Goal: Browse casually

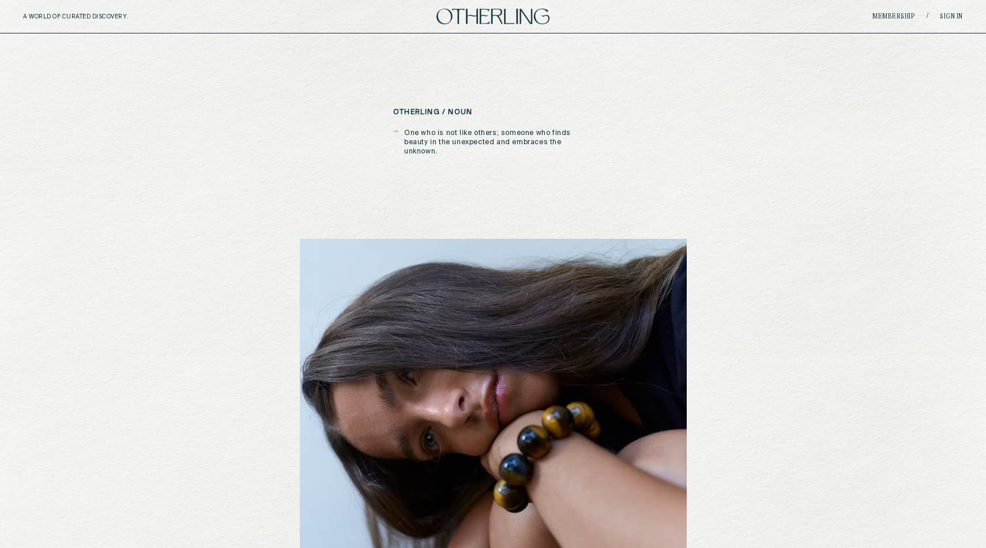
click at [478, 15] on img at bounding box center [493, 17] width 113 height 16
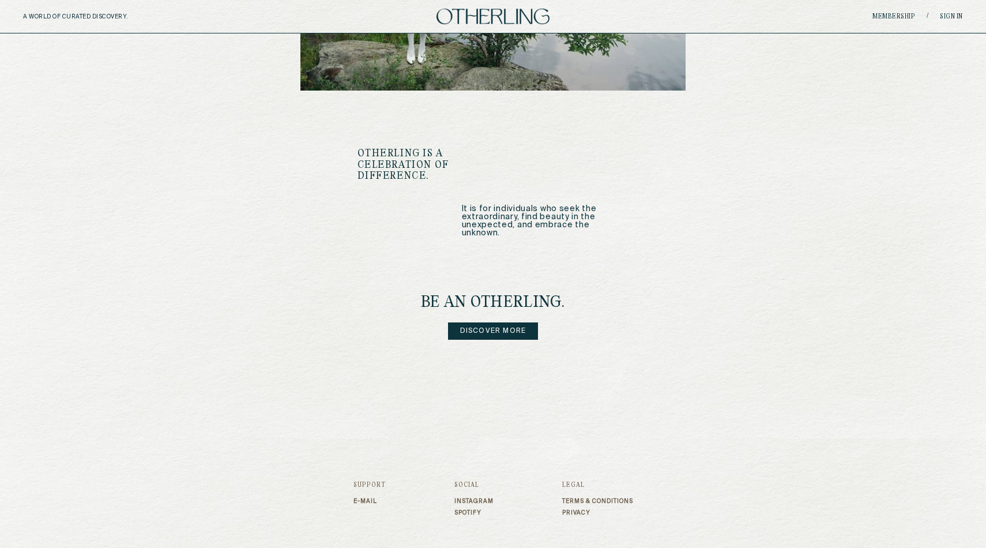
scroll to position [1309, 0]
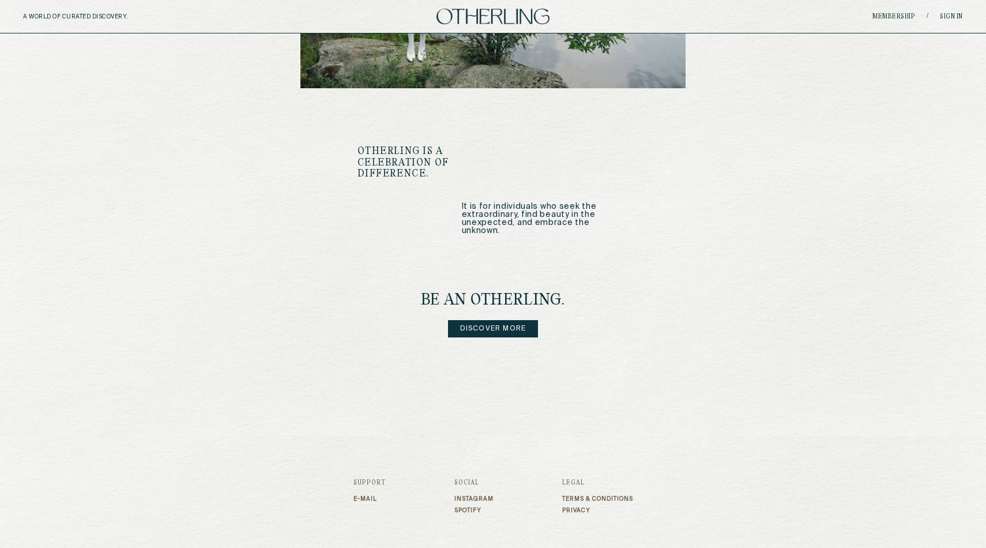
click at [950, 9] on div "A WORLD OF CURATED DISCOVERY. Membership / Sign in" at bounding box center [493, 16] width 986 height 33
click at [949, 12] on div "Membership / Sign in" at bounding box center [806, 16] width 313 height 9
click at [949, 20] on link "Sign in" at bounding box center [951, 16] width 23 height 7
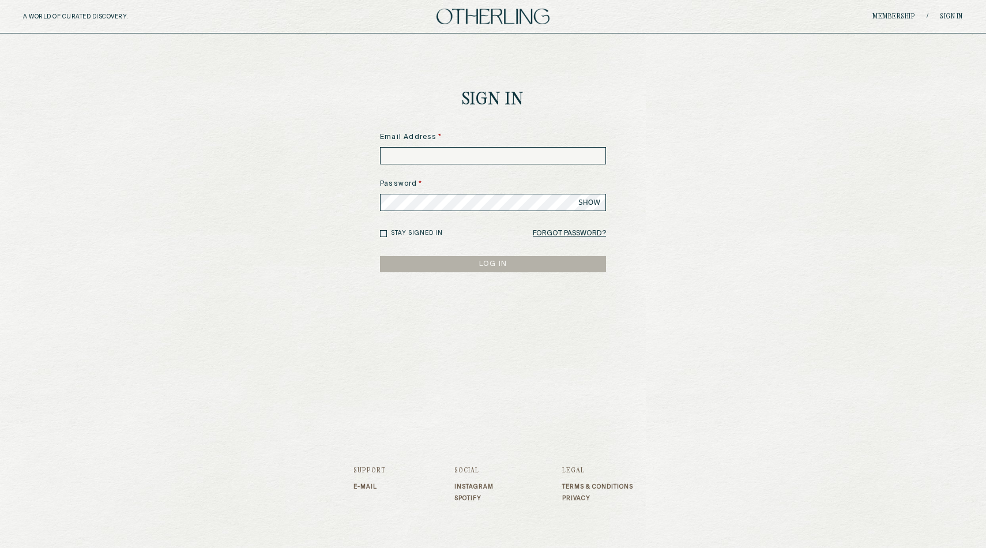
click at [547, 152] on input at bounding box center [493, 155] width 226 height 17
type input "**********"
click at [493, 264] on button "LOG IN" at bounding box center [493, 264] width 226 height 16
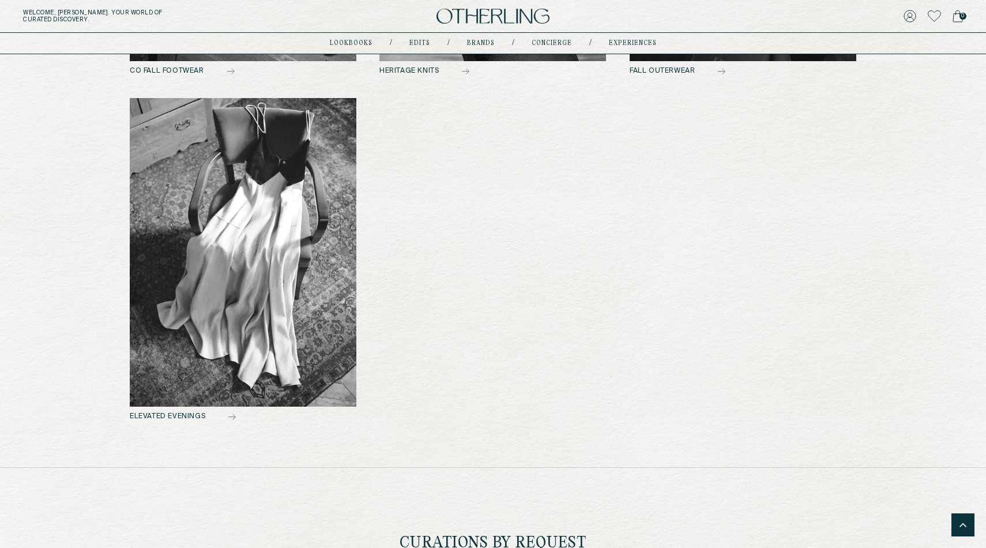
scroll to position [596, 0]
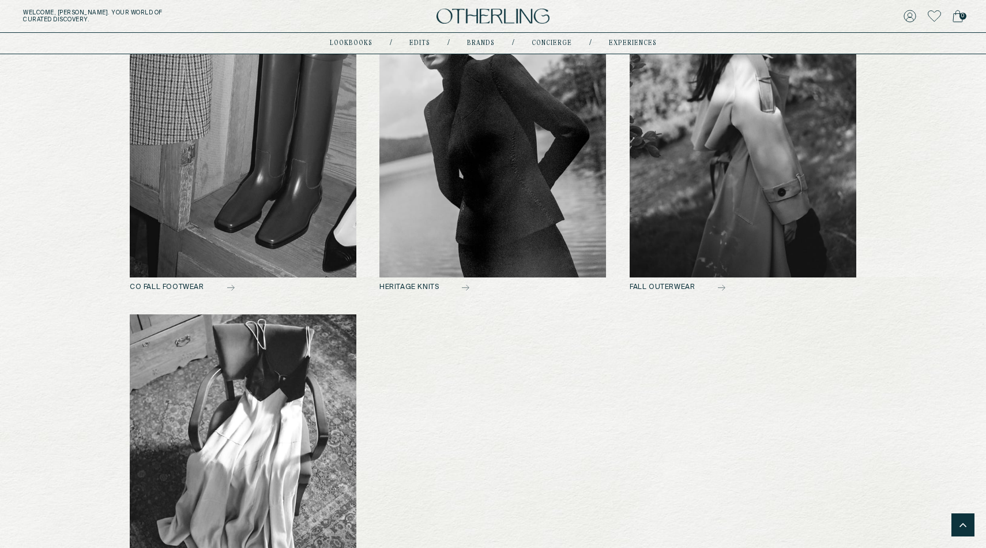
click at [409, 283] on h2 "HERITAGE KNITS" at bounding box center [492, 287] width 227 height 8
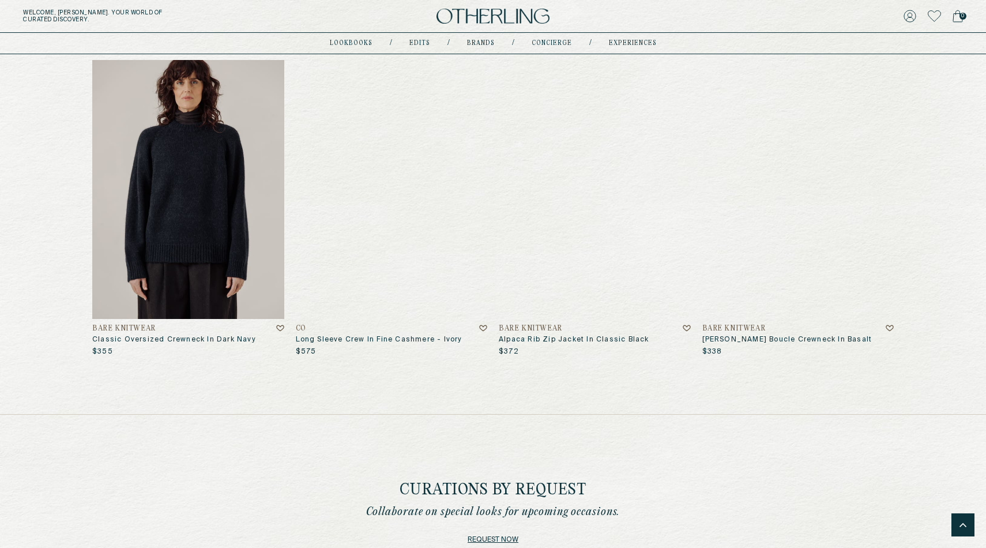
scroll to position [5549, 0]
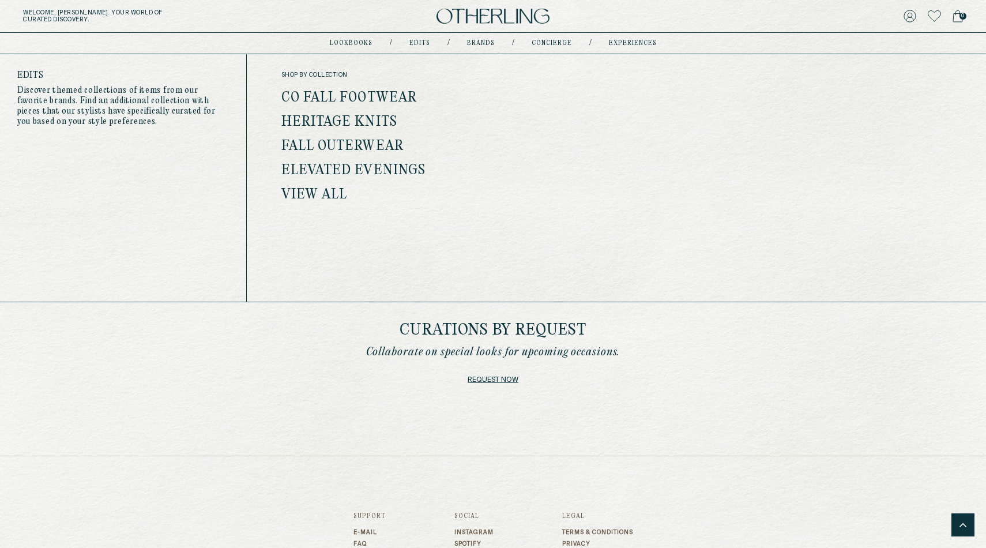
click at [329, 149] on link "Fall Outerwear" at bounding box center [342, 146] width 122 height 15
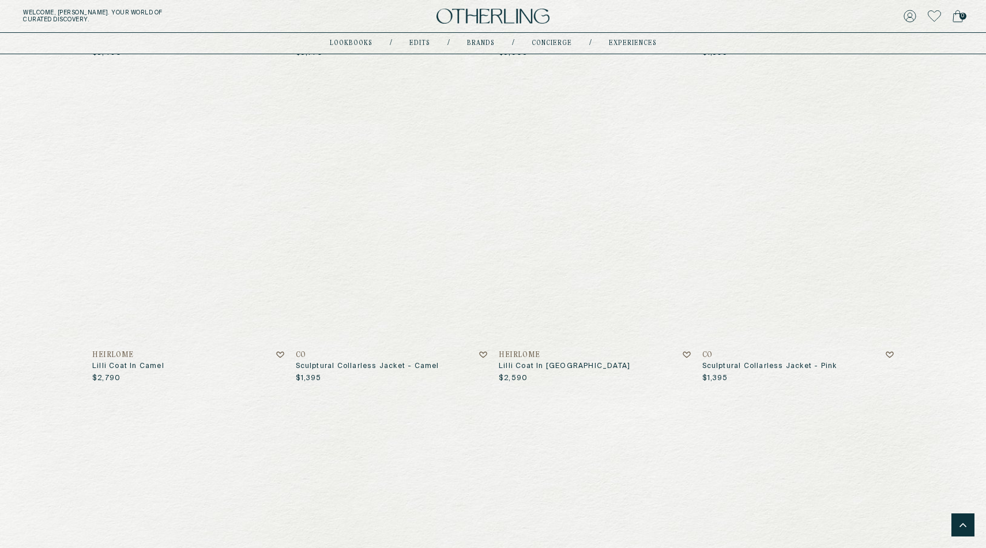
scroll to position [704, 0]
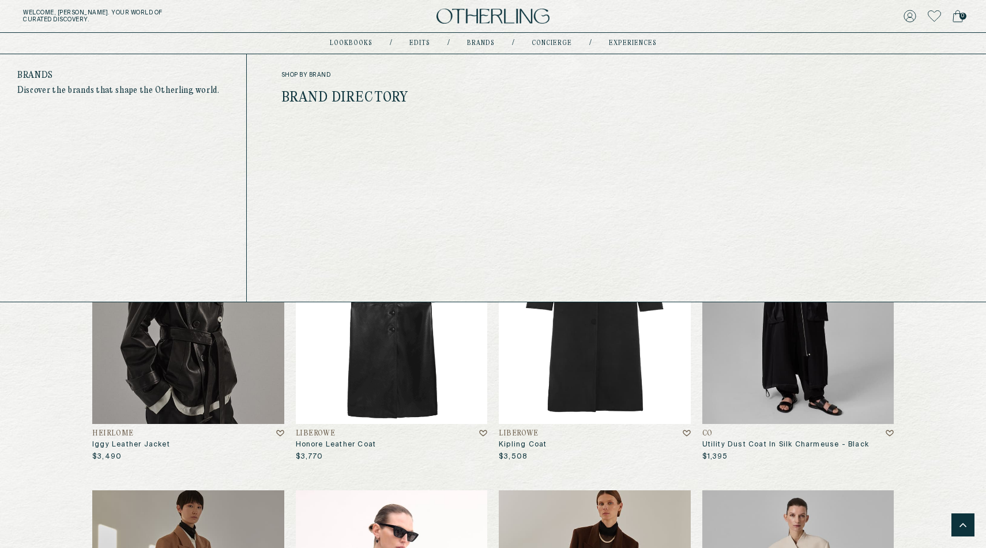
click at [480, 42] on link "Brands" at bounding box center [481, 43] width 28 height 6
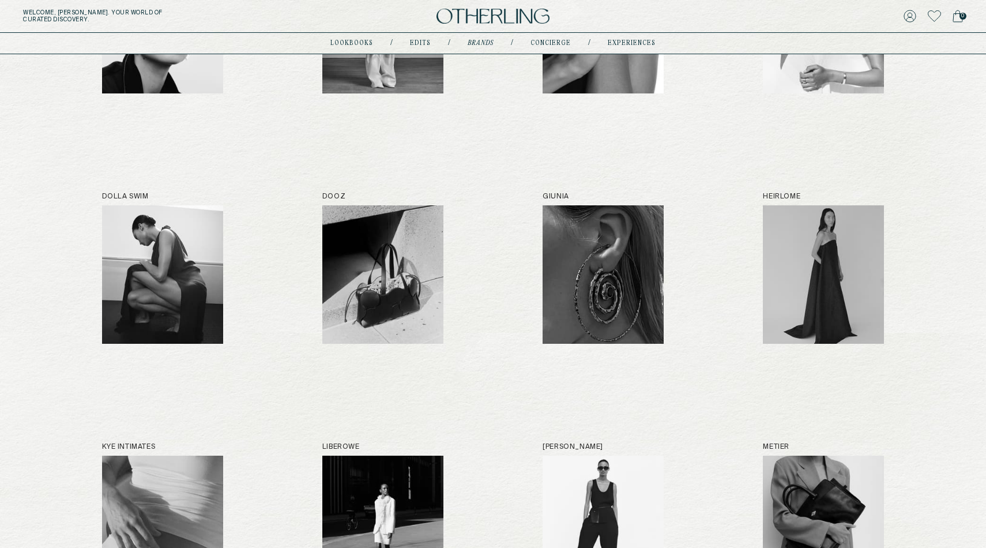
scroll to position [544, 0]
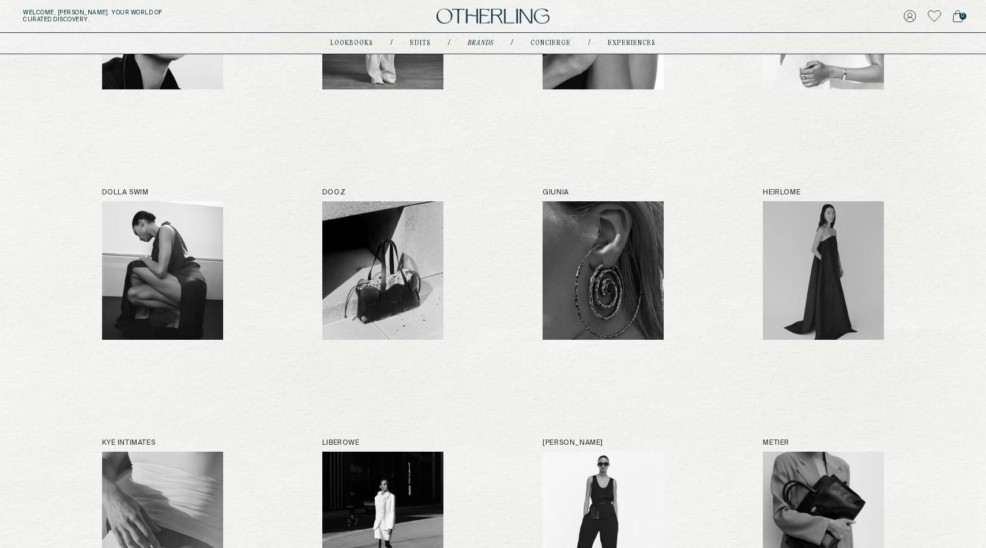
click at [593, 279] on img at bounding box center [603, 270] width 121 height 138
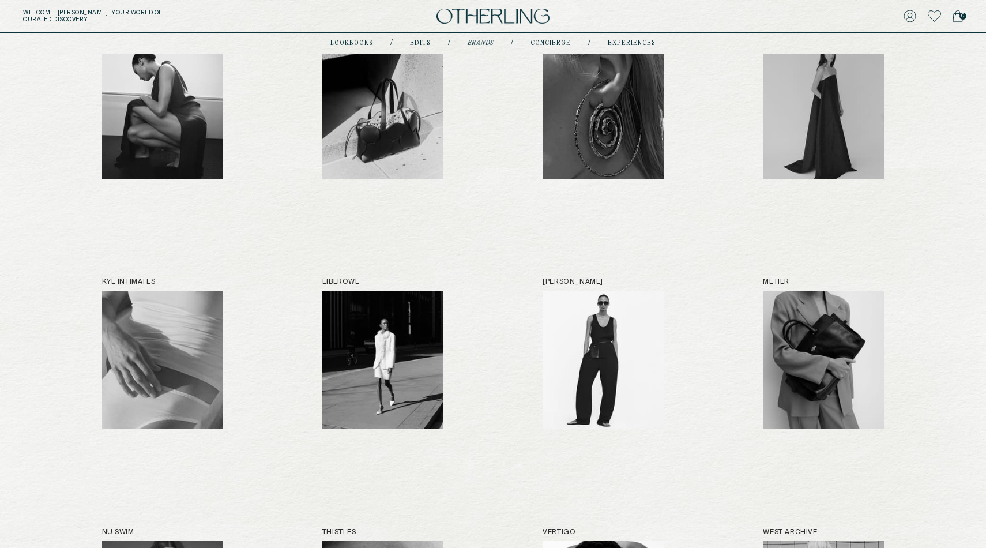
scroll to position [723, 0]
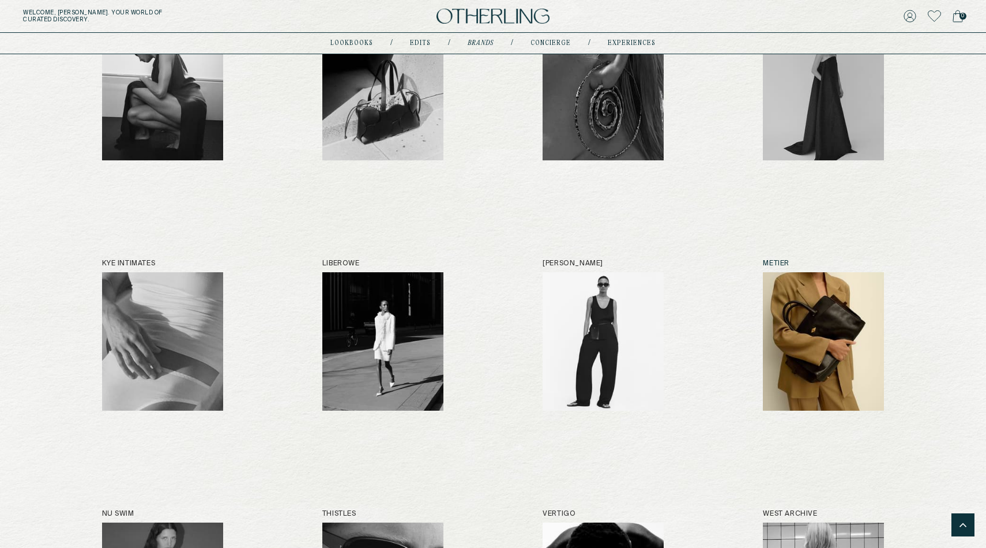
click at [828, 313] on img at bounding box center [823, 341] width 121 height 138
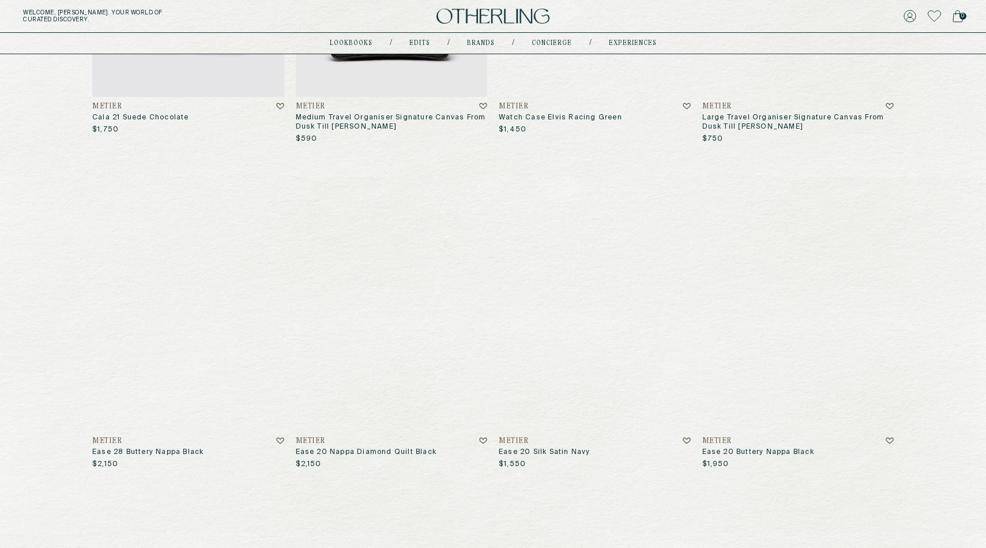
scroll to position [43, 0]
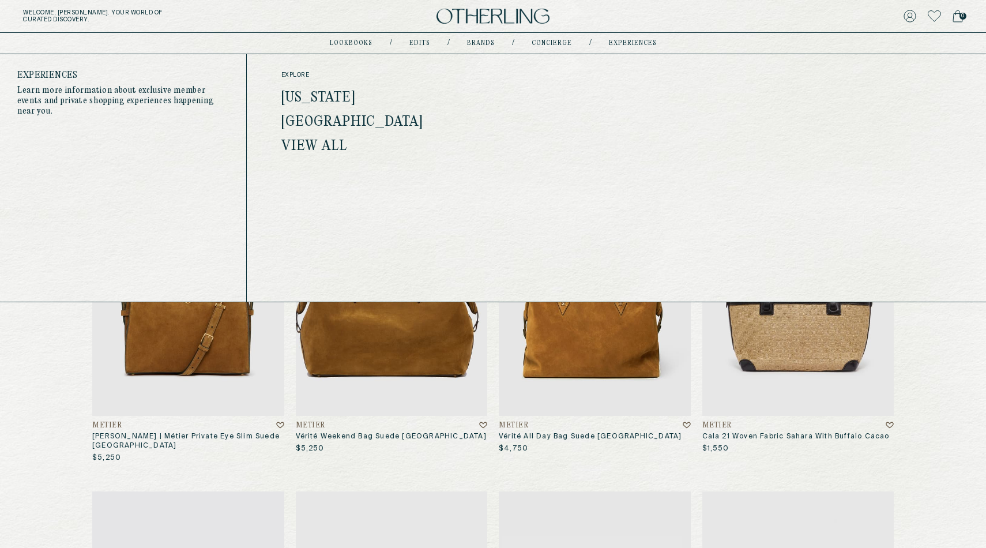
click at [343, 96] on link "[US_STATE]" at bounding box center [318, 98] width 74 height 15
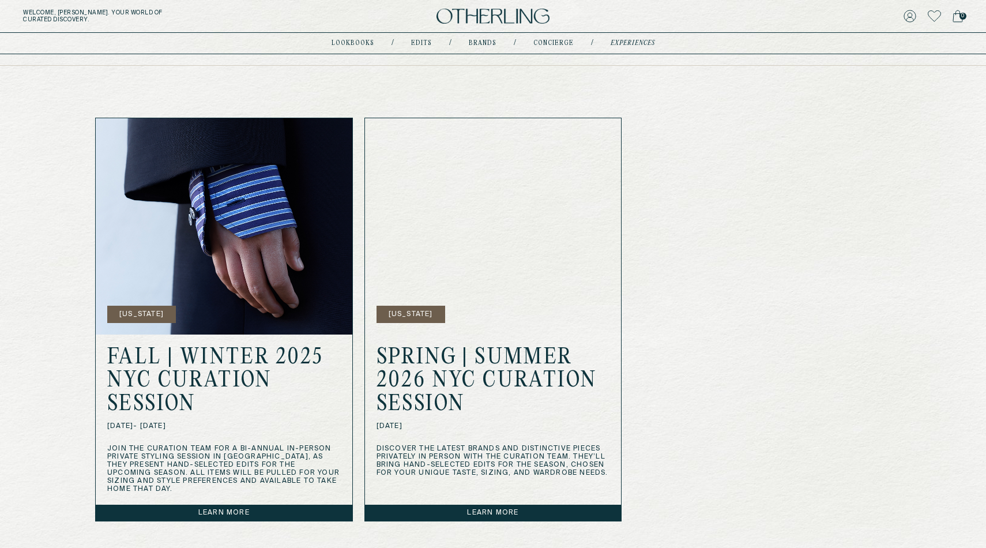
scroll to position [310, 0]
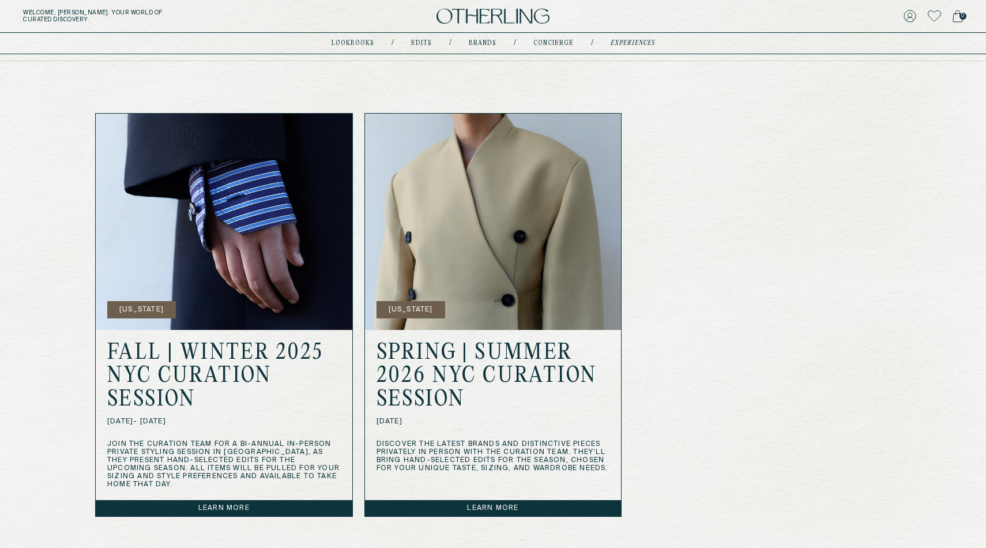
click at [250, 500] on link "Learn more" at bounding box center [224, 508] width 257 height 16
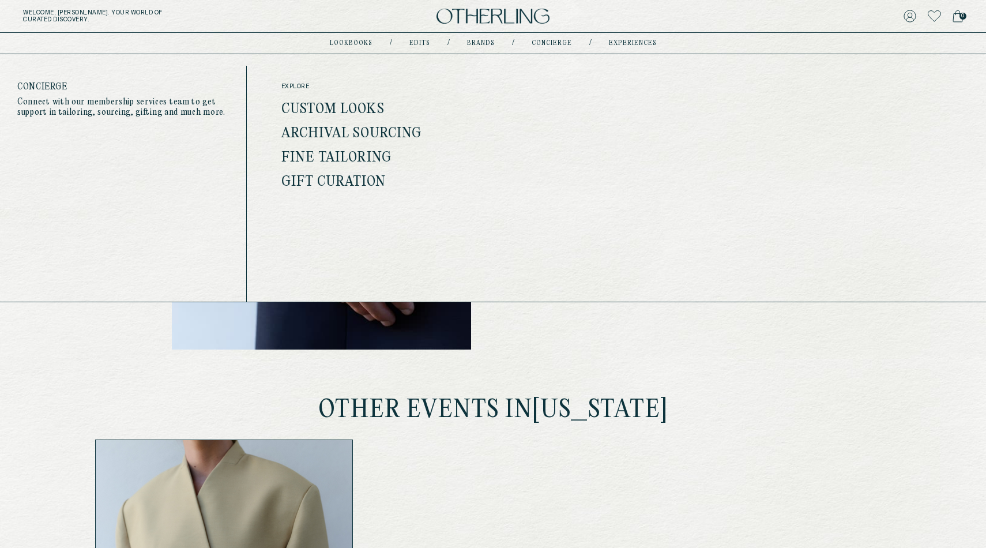
click at [547, 43] on link "concierge" at bounding box center [552, 43] width 40 height 6
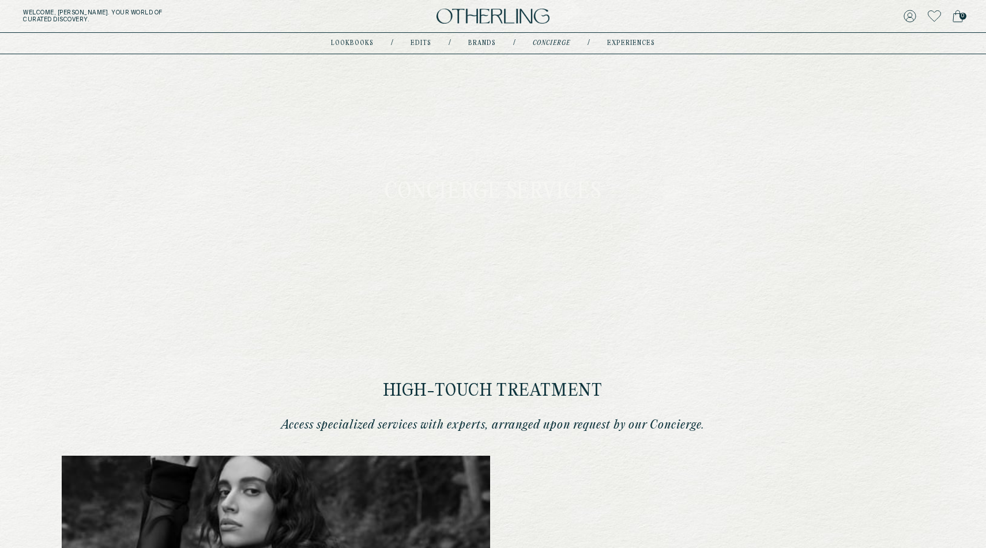
type input "********"
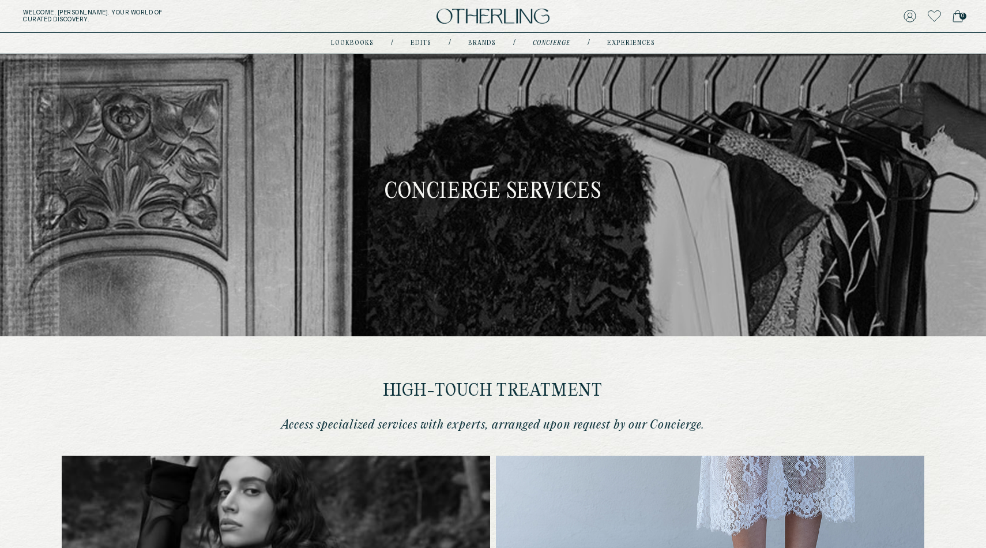
type input "**********"
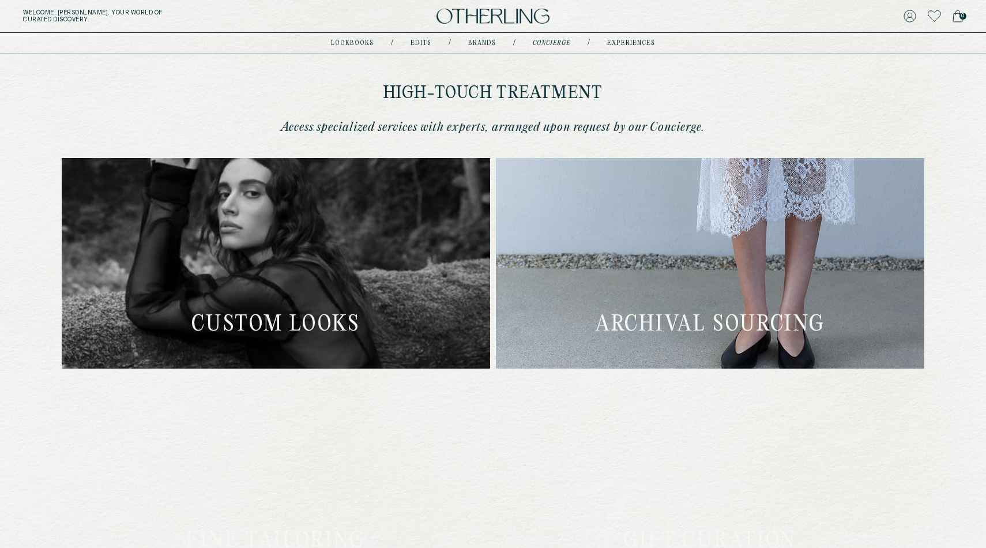
scroll to position [300, 0]
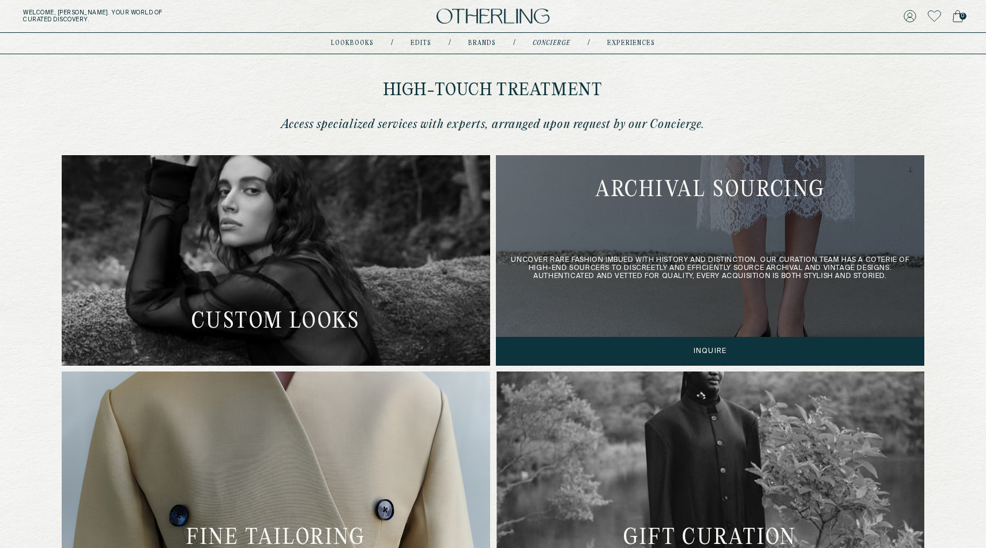
click at [828, 277] on div "Uncover rare fashion imbued with history and distinction. Our Curation team has…" at bounding box center [710, 260] width 429 height 211
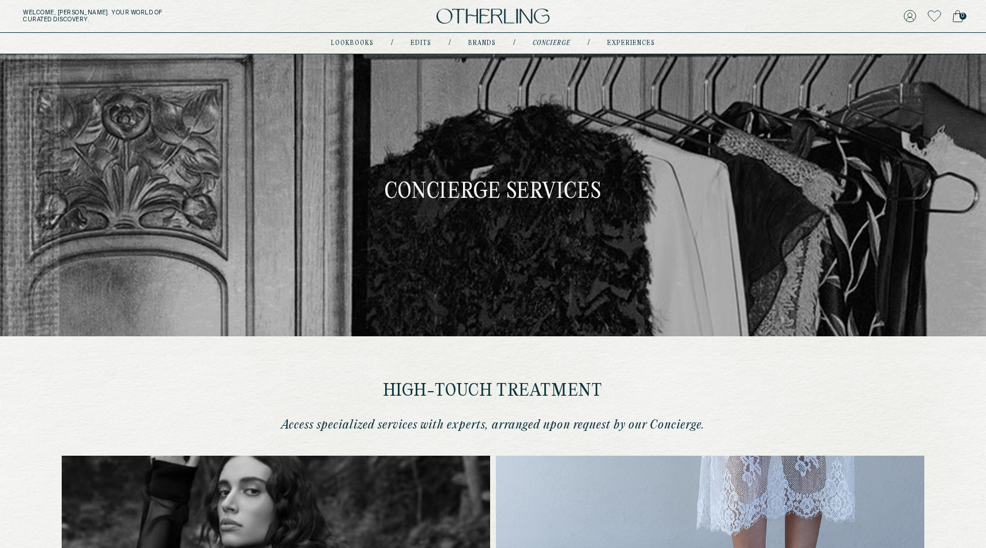
scroll to position [0, 0]
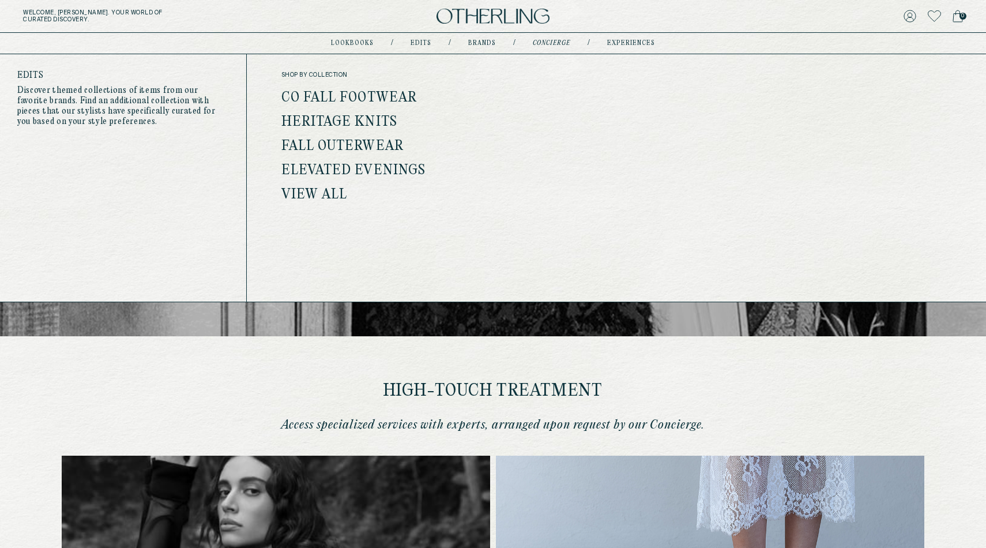
click at [365, 95] on link "Co Fall Footwear" at bounding box center [349, 98] width 136 height 15
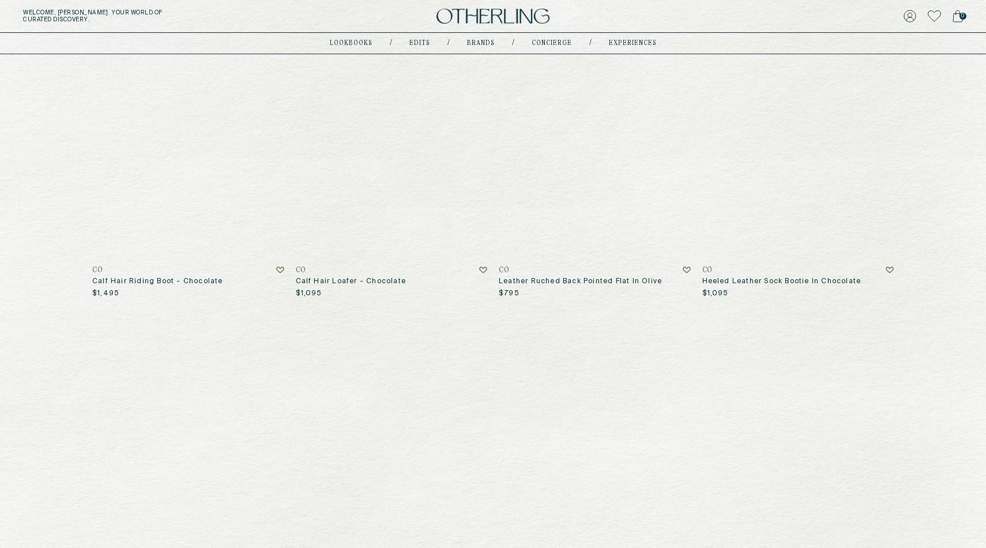
scroll to position [27, 0]
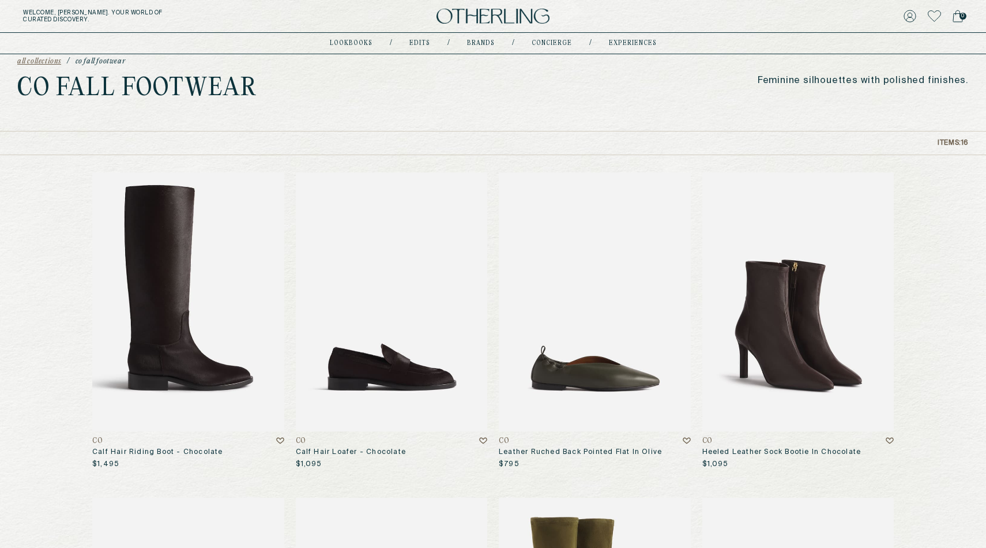
click at [479, 13] on img at bounding box center [493, 17] width 113 height 16
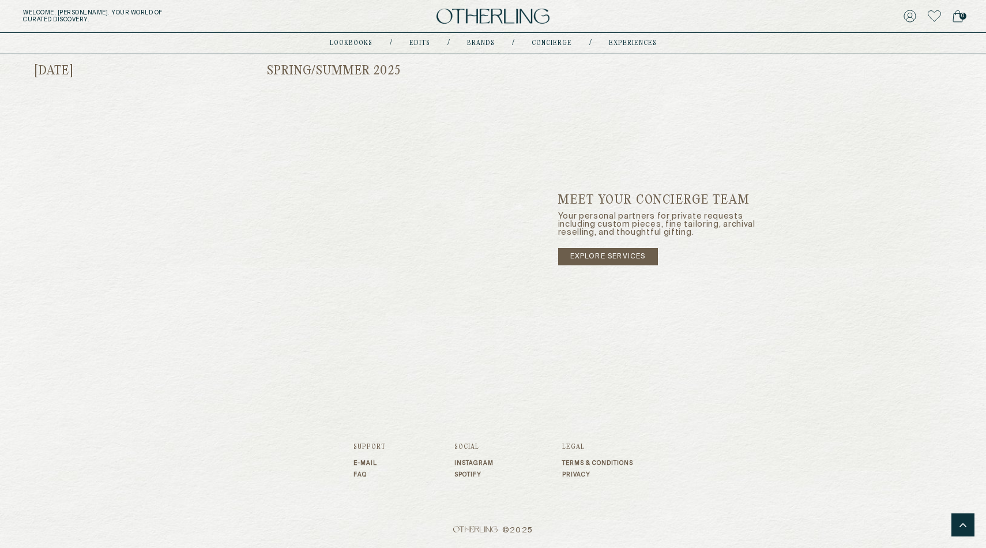
scroll to position [1836, 0]
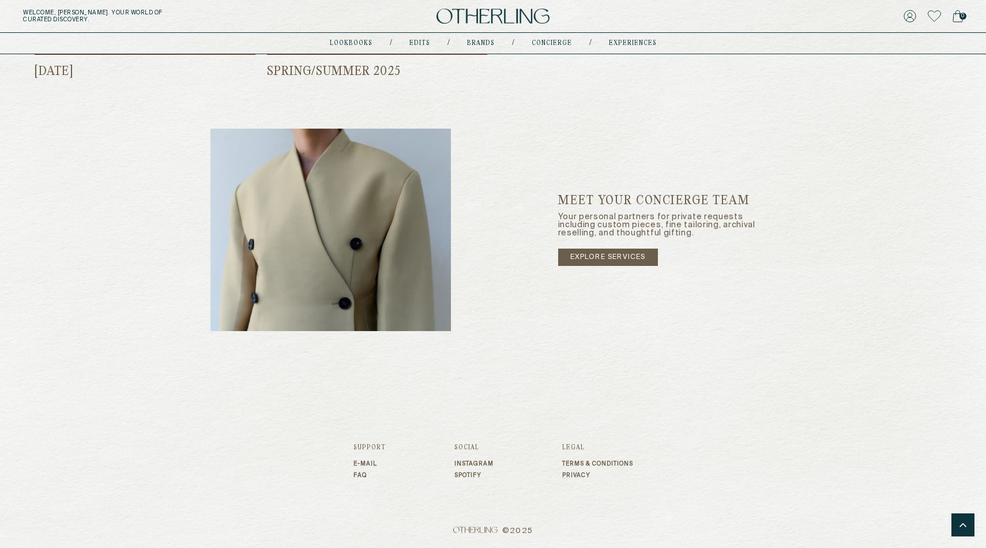
click at [456, 477] on link "Spotify" at bounding box center [473, 475] width 39 height 7
